Goal: Entertainment & Leisure: Consume media (video, audio)

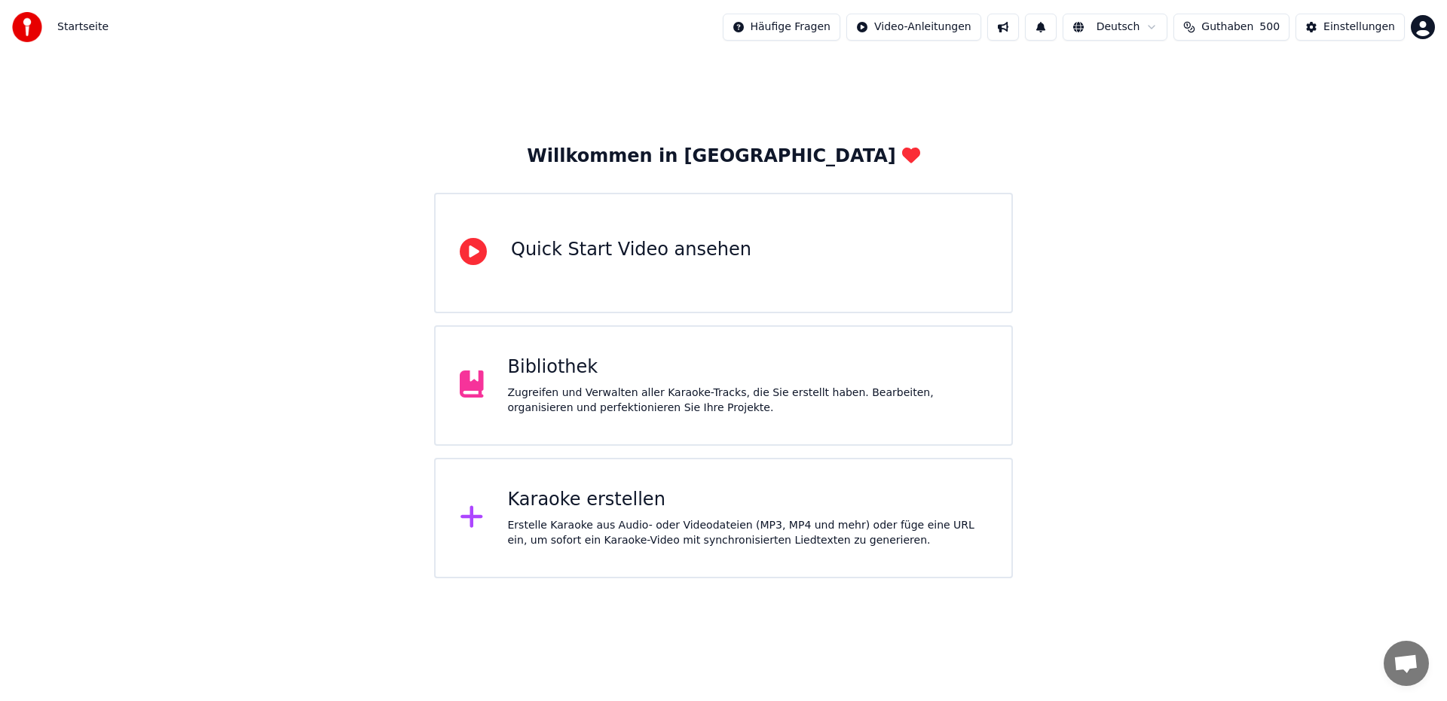
click at [642, 396] on div "Zugreifen und Verwalten aller Karaoke-Tracks, die Sie erstellt haben. Bearbeite…" at bounding box center [748, 401] width 480 height 30
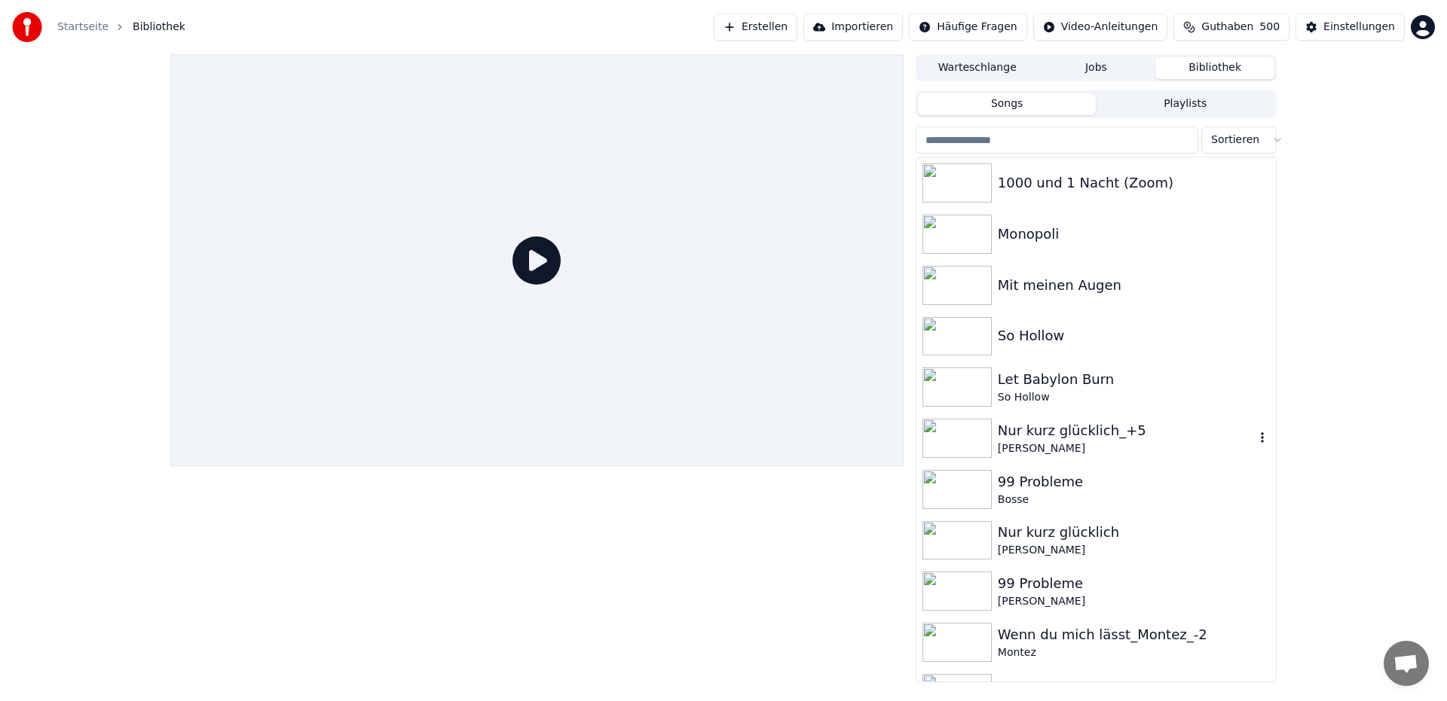
scroll to position [267, 0]
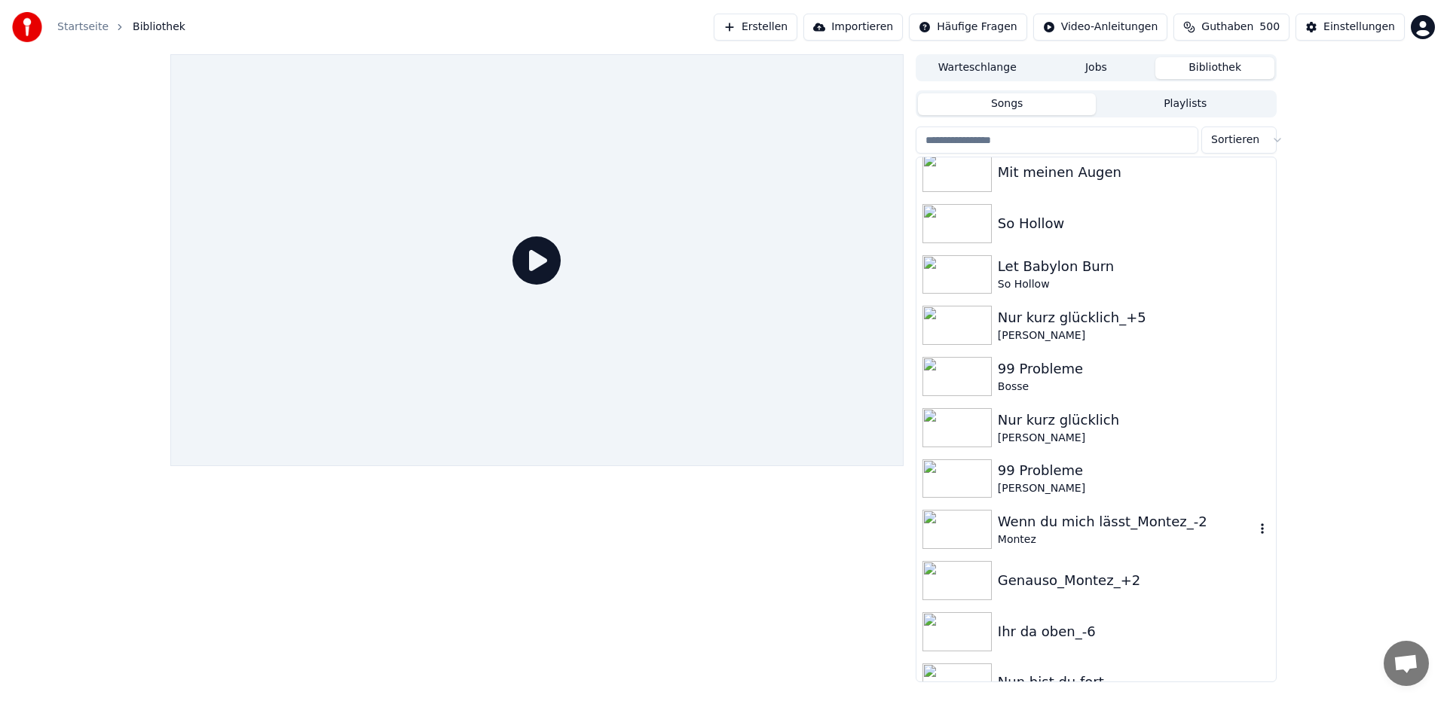
click at [1100, 529] on div "Wenn du mich lässt_Montez_-2" at bounding box center [1126, 522] width 257 height 21
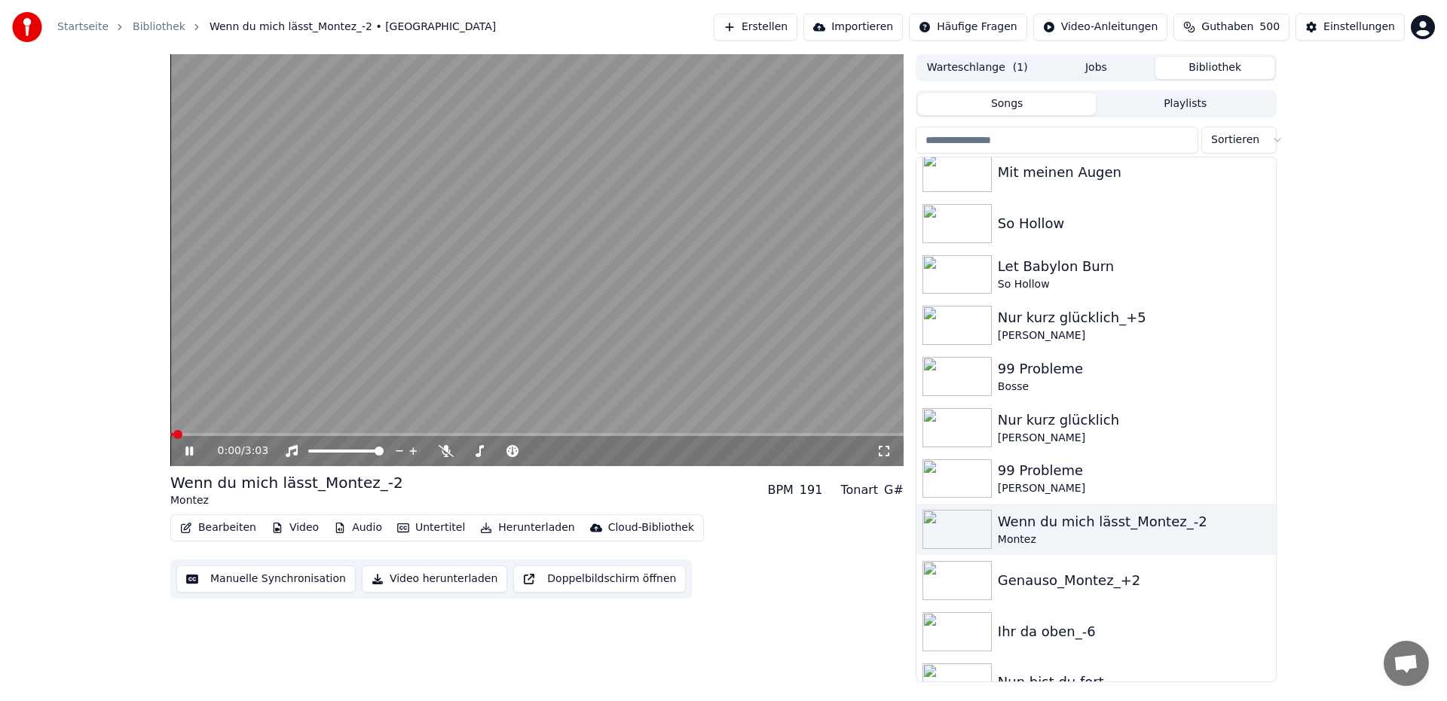
click at [778, 109] on video at bounding box center [536, 260] width 733 height 412
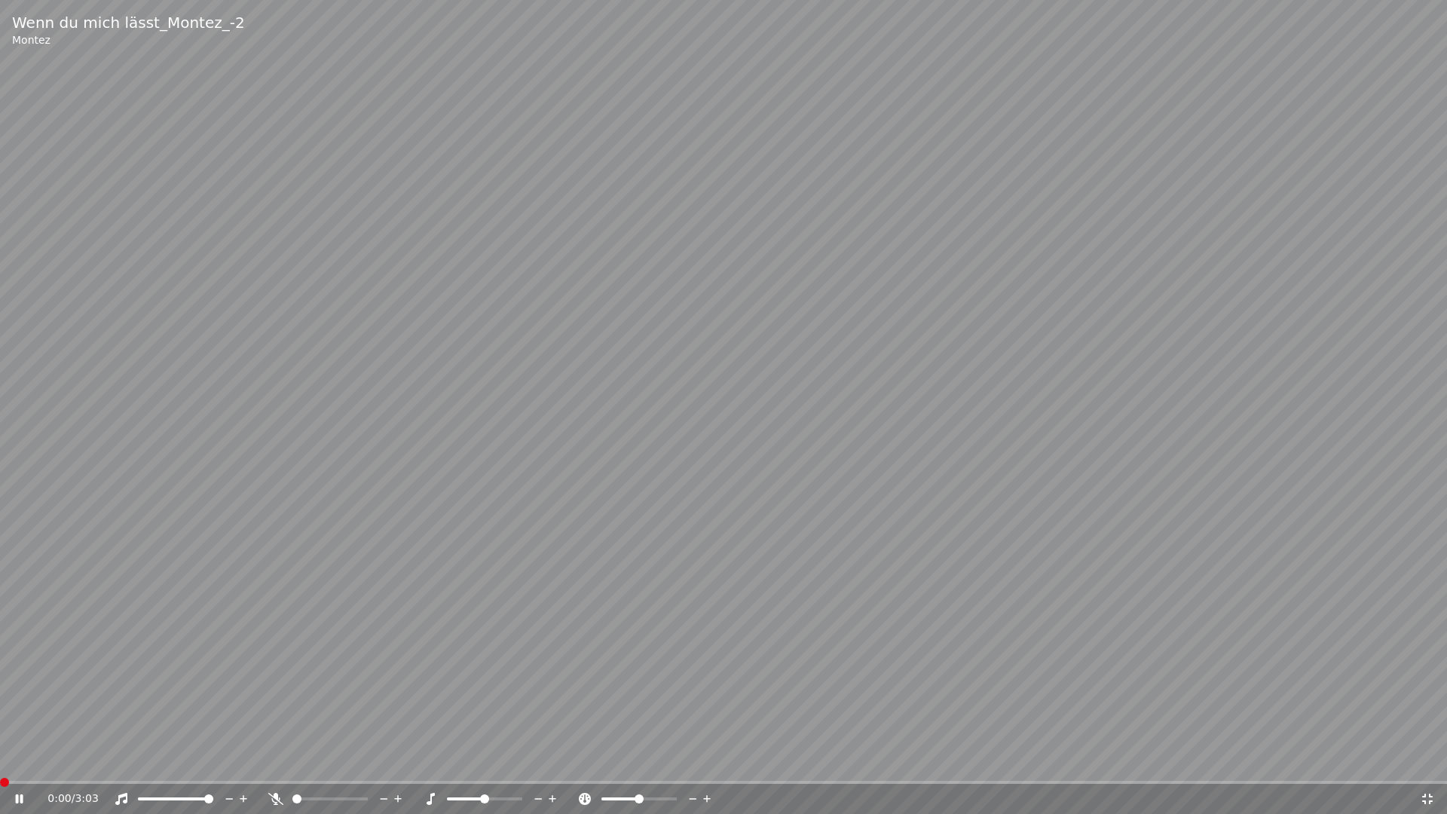
click at [0, 701] on span at bounding box center [4, 782] width 9 height 9
click at [175, 701] on span at bounding box center [175, 798] width 9 height 9
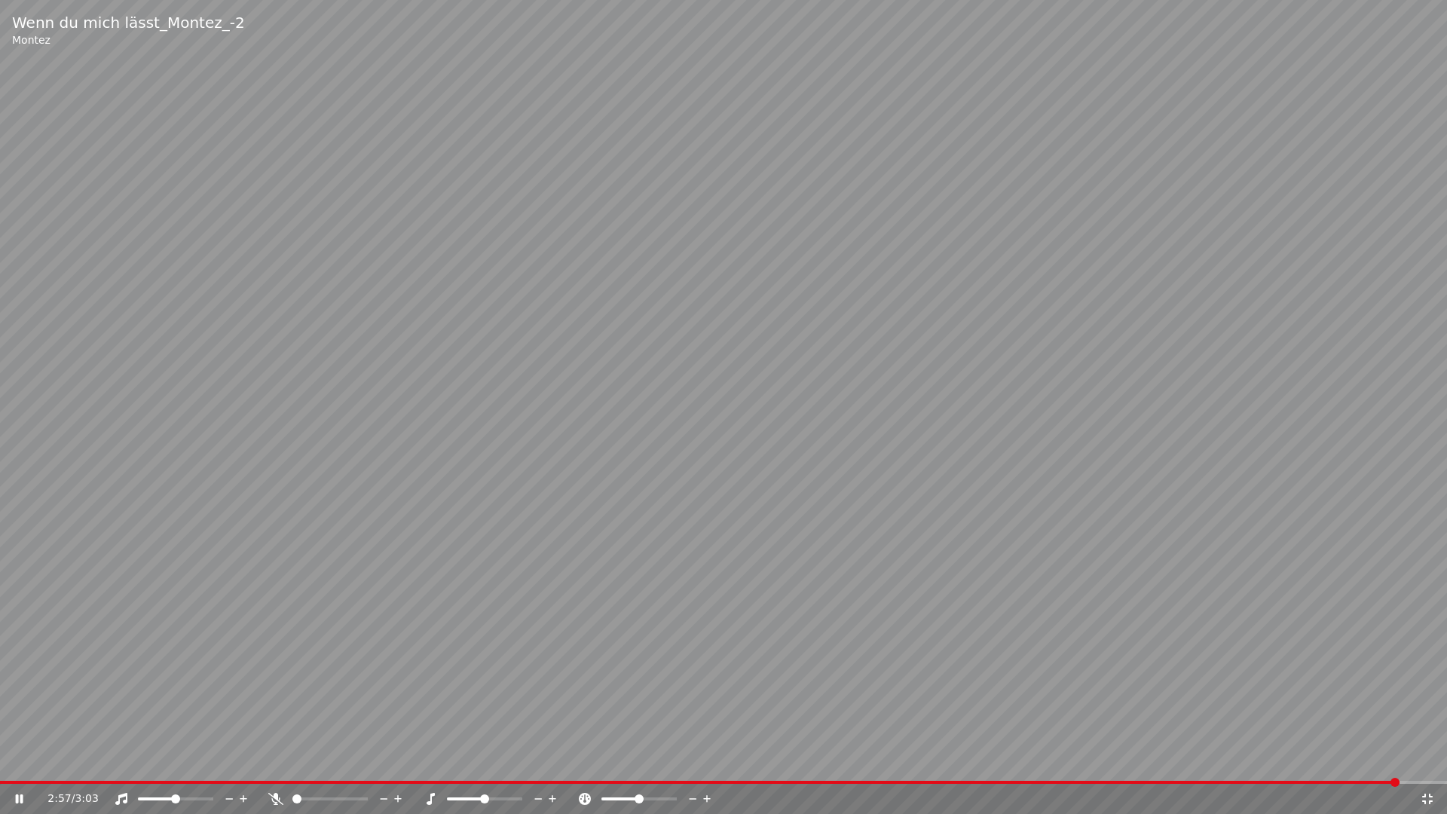
click at [558, 69] on video at bounding box center [723, 407] width 1447 height 814
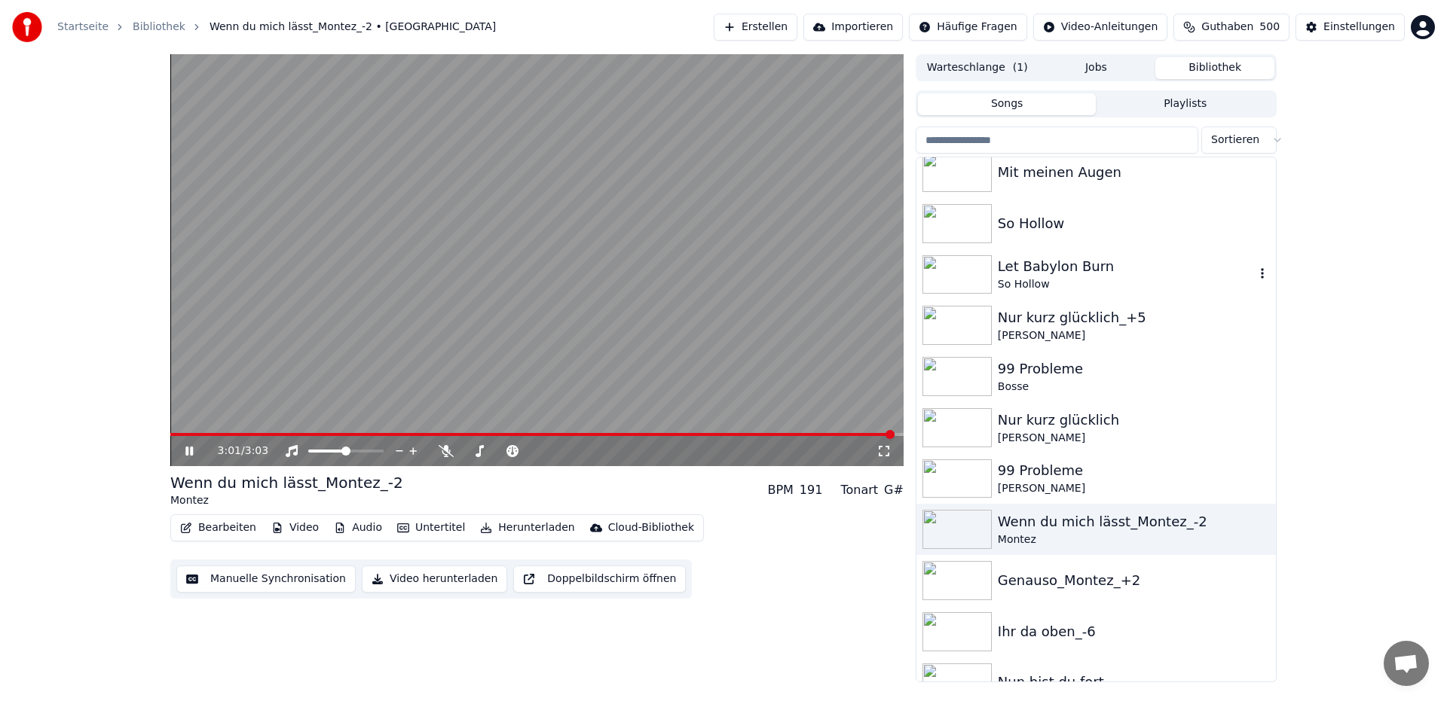
click at [1122, 277] on div "So Hollow" at bounding box center [1126, 284] width 257 height 15
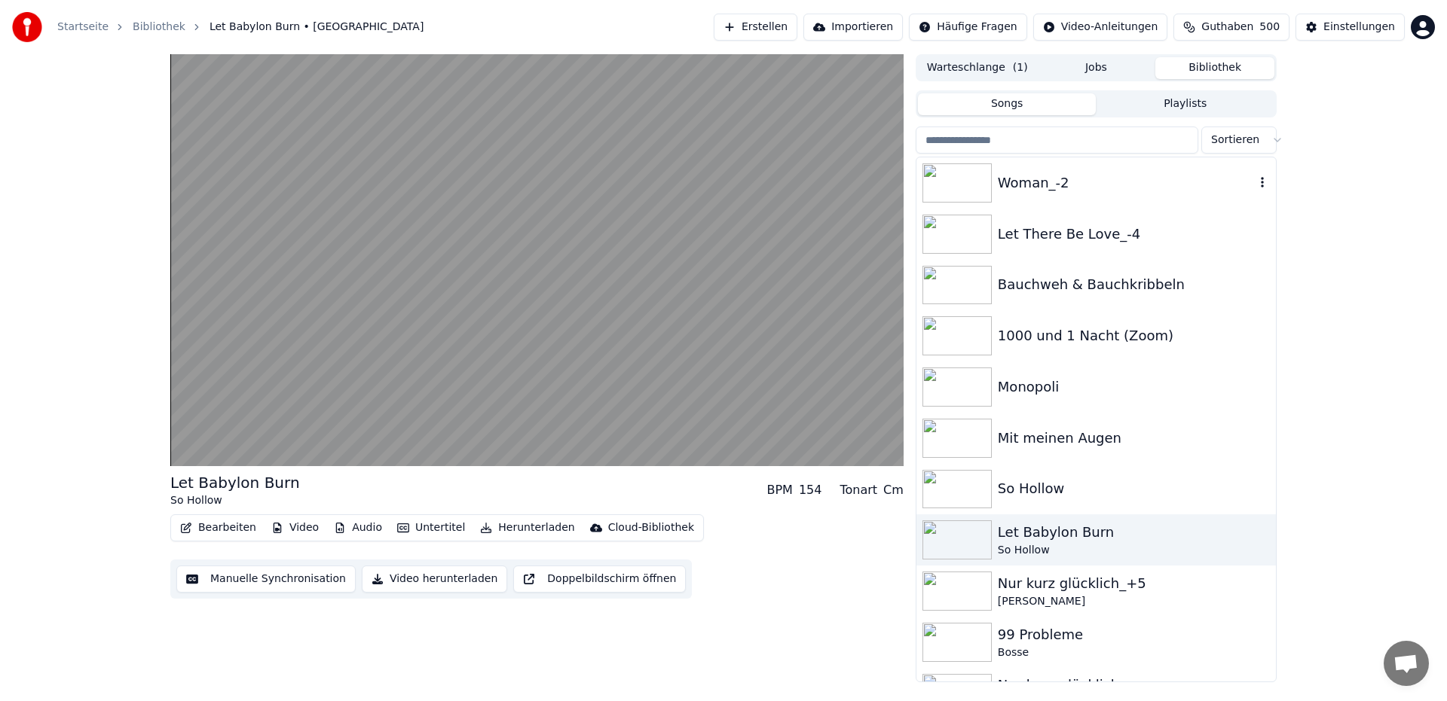
click at [1092, 188] on div "Woman_-2" at bounding box center [1126, 183] width 257 height 21
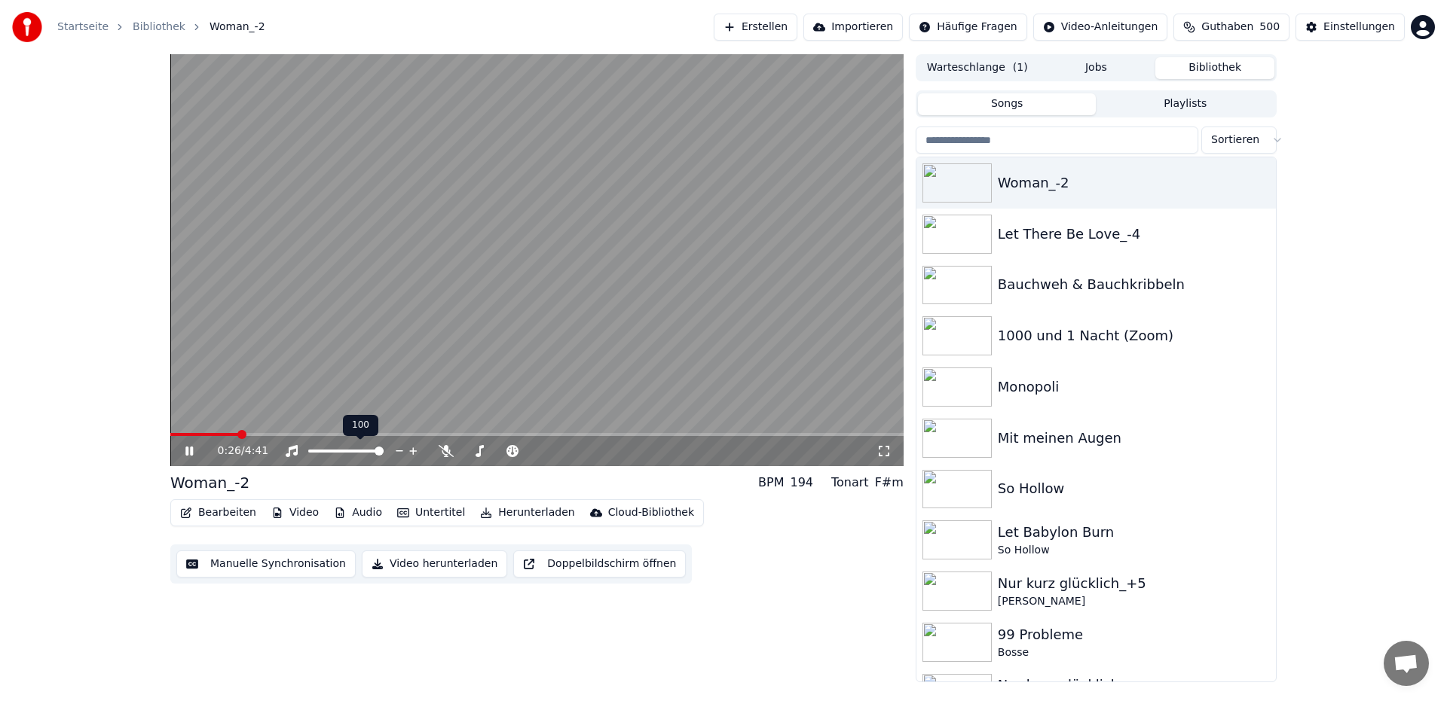
click at [383, 454] on span at bounding box center [378, 451] width 9 height 9
click at [170, 439] on span at bounding box center [174, 434] width 9 height 9
click at [327, 200] on video at bounding box center [536, 260] width 733 height 412
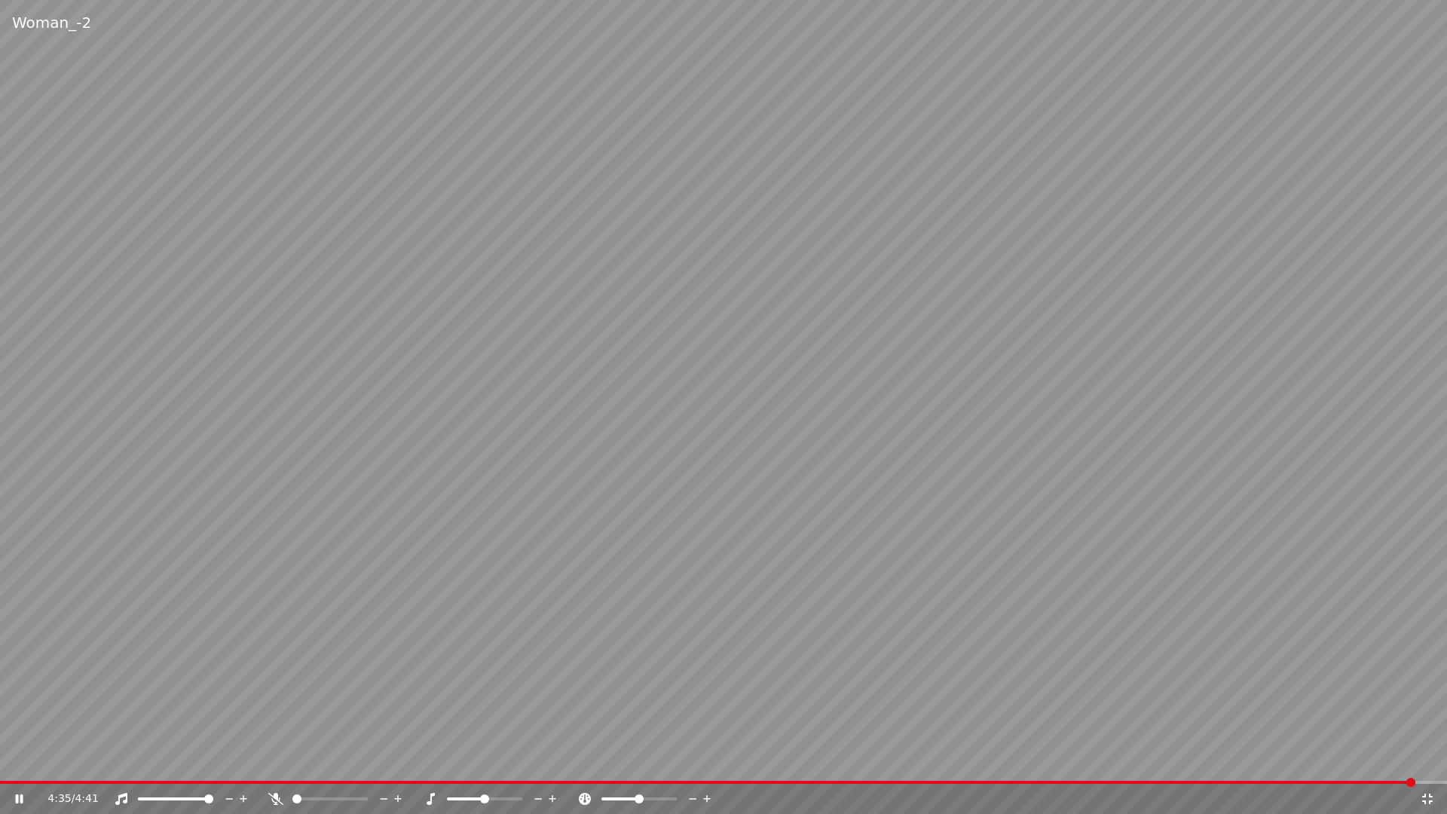
click at [533, 179] on video at bounding box center [723, 407] width 1447 height 814
